Goal: Use online tool/utility: Utilize a website feature to perform a specific function

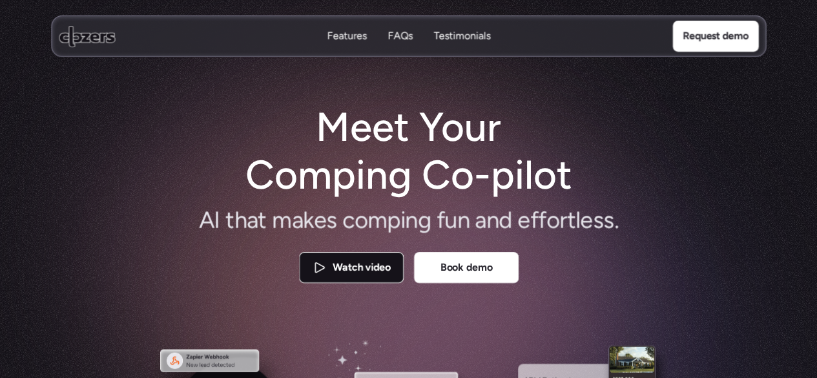
click at [481, 231] on span "a" at bounding box center [480, 221] width 11 height 32
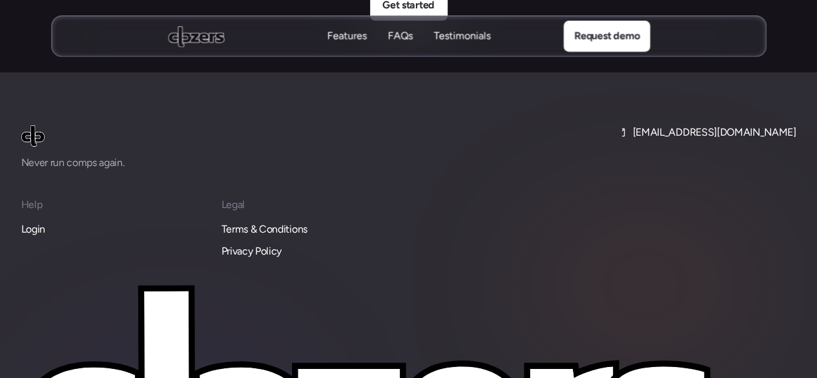
scroll to position [5007, 0]
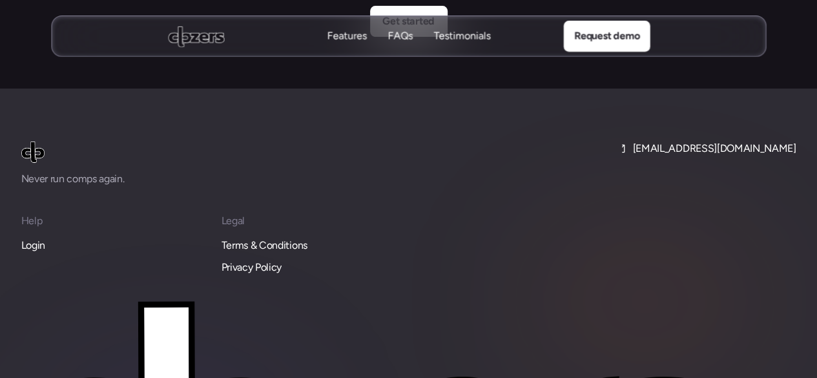
click at [27, 237] on p "Login" at bounding box center [33, 245] width 24 height 17
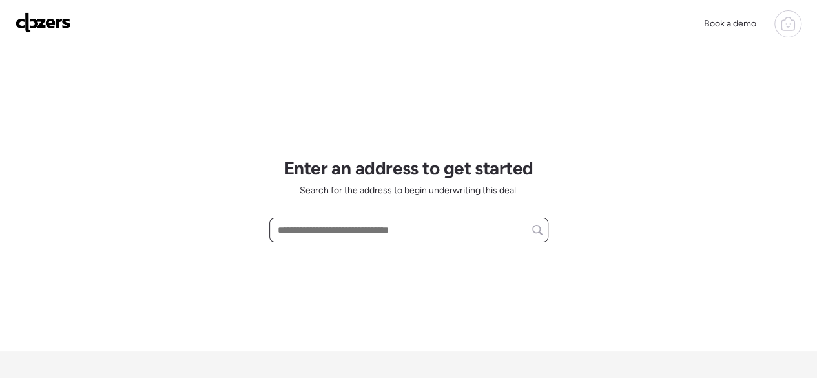
click at [278, 224] on input "text" at bounding box center [409, 230] width 268 height 18
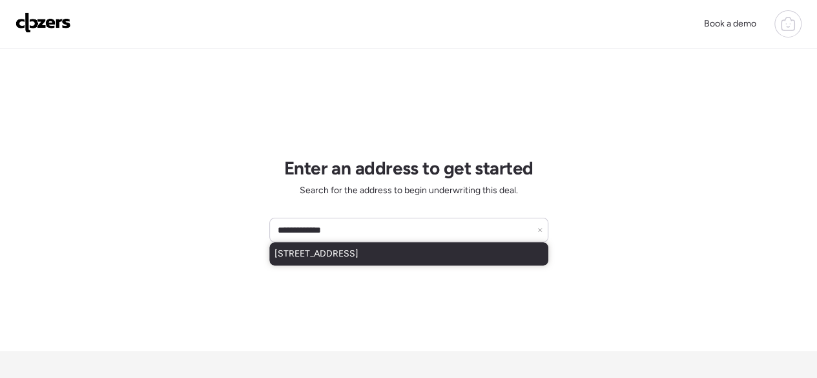
click at [320, 258] on span "[STREET_ADDRESS]" at bounding box center [317, 253] width 84 height 13
type input "**********"
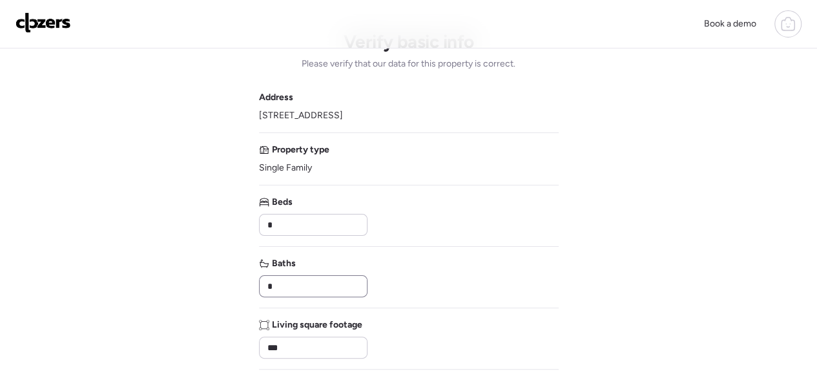
scroll to position [29, 0]
click at [287, 339] on input "***" at bounding box center [313, 347] width 97 height 18
type input "***"
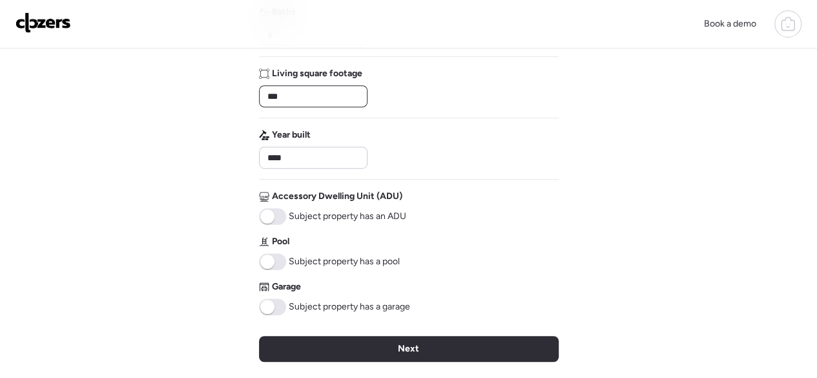
scroll to position [289, 0]
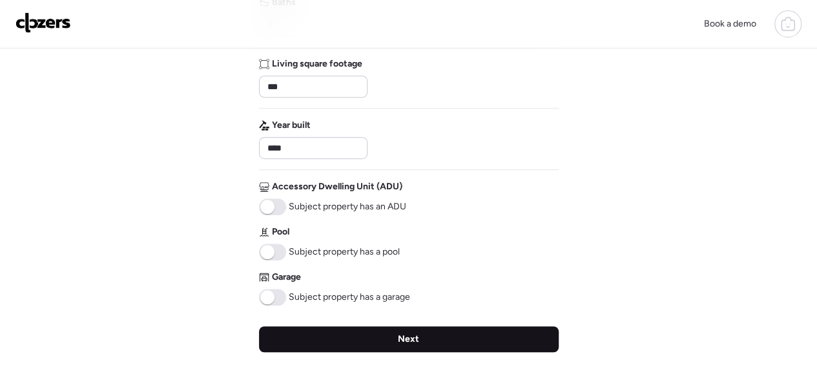
click at [343, 336] on div "Next" at bounding box center [409, 339] width 300 height 26
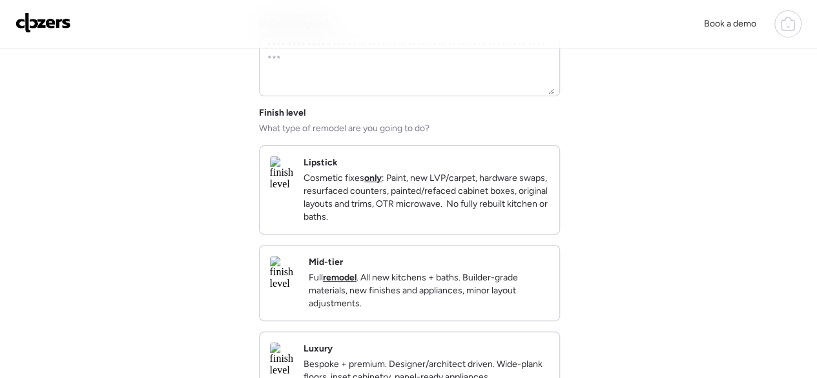
scroll to position [103, 0]
click at [437, 308] on p "Full remodel . All new kitchens + baths. Builder-grade materials, new finishes …" at bounding box center [429, 289] width 240 height 39
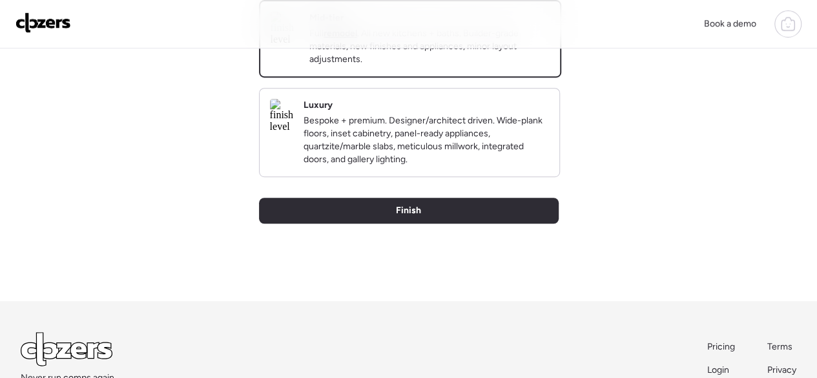
scroll to position [449, 0]
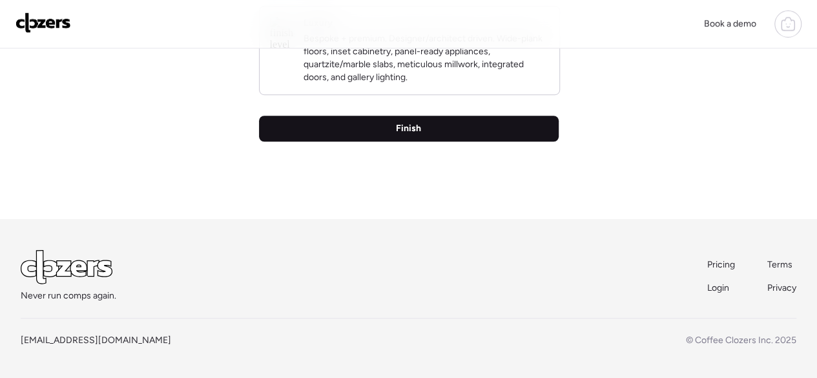
click at [425, 132] on div "Finish" at bounding box center [409, 129] width 300 height 26
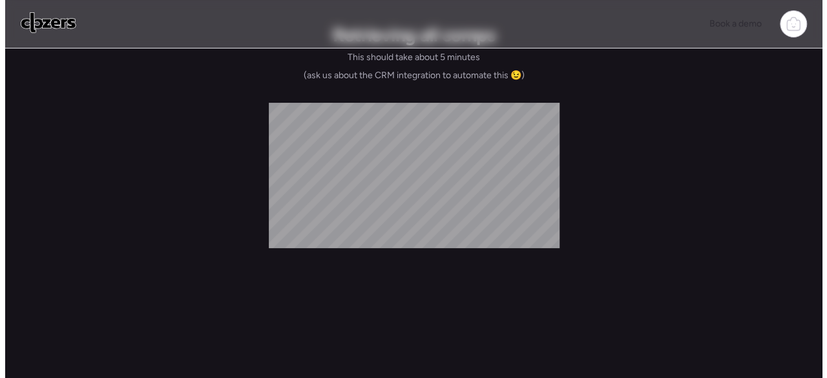
scroll to position [0, 0]
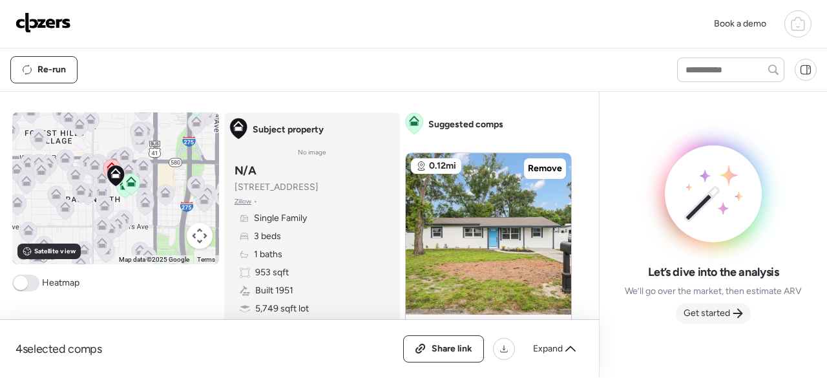
click at [691, 312] on span "Get started" at bounding box center [707, 313] width 47 height 13
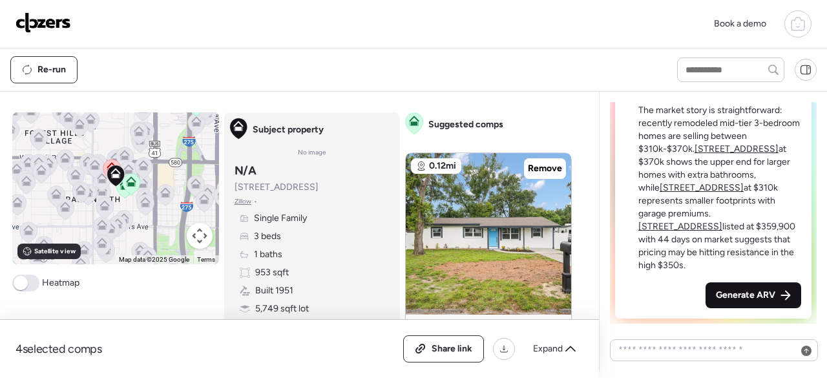
click at [716, 300] on span "Generate ARV" at bounding box center [745, 295] width 59 height 13
